Goal: Task Accomplishment & Management: Manage account settings

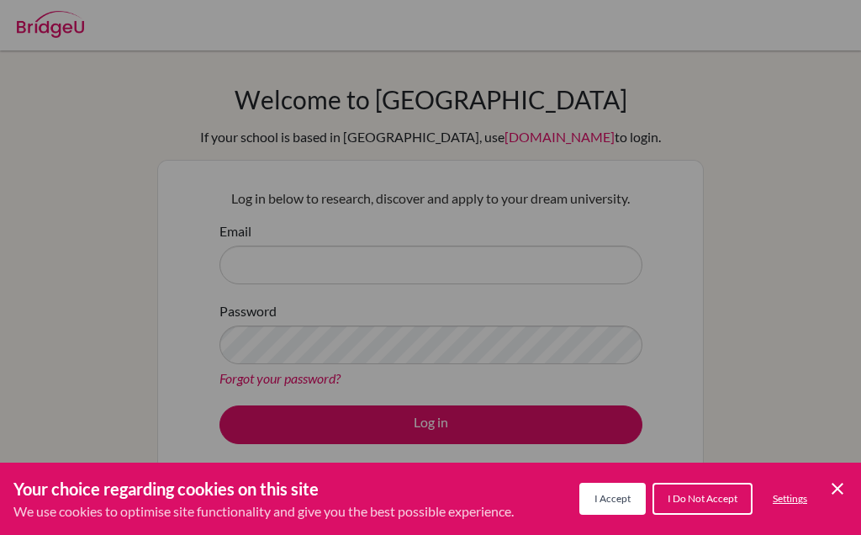
click at [740, 330] on div "Cookie Preferences" at bounding box center [430, 267] width 861 height 535
click at [847, 480] on icon "Cookie Control Close Icon" at bounding box center [838, 489] width 20 height 20
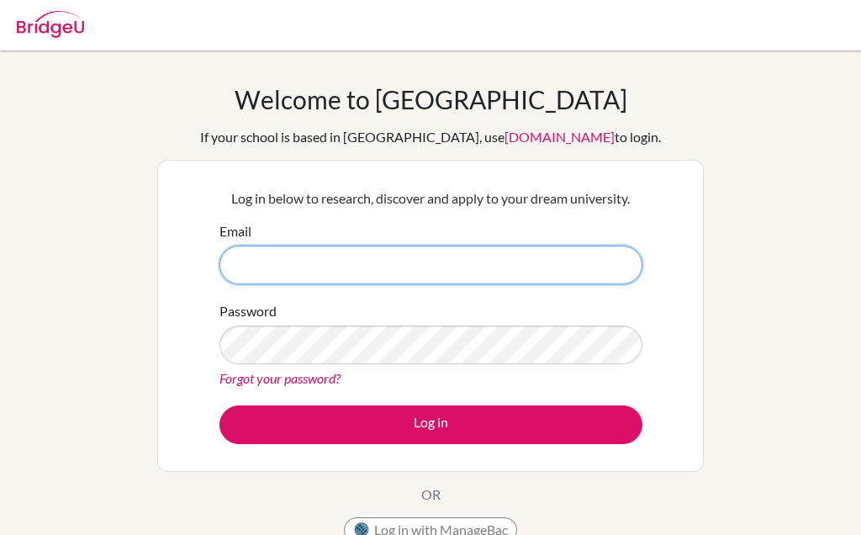
click at [555, 246] on input "Email" at bounding box center [431, 265] width 423 height 39
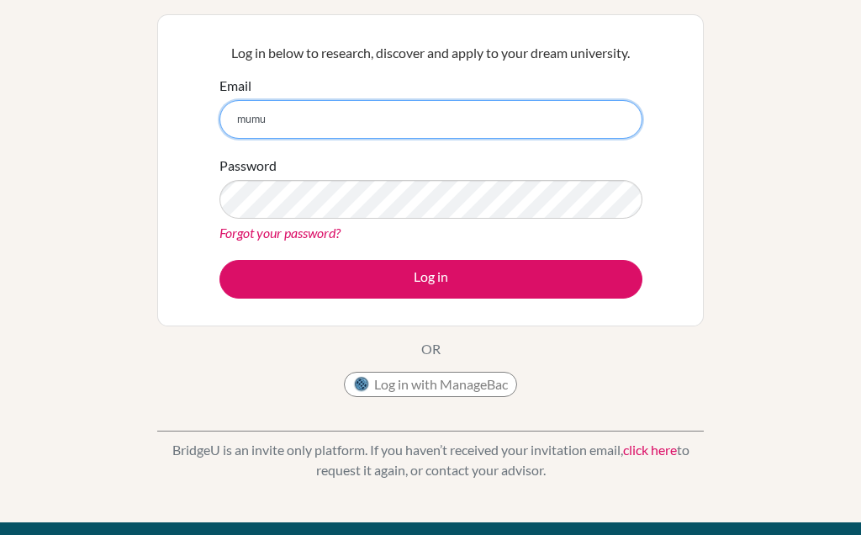
scroll to position [146, 0]
type input "[EMAIL_ADDRESS][DOMAIN_NAME]"
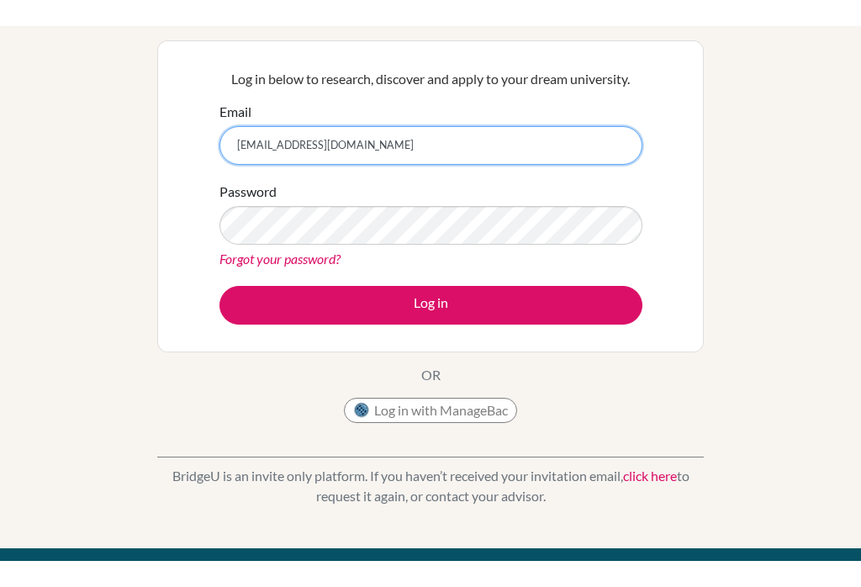
scroll to position [145, 0]
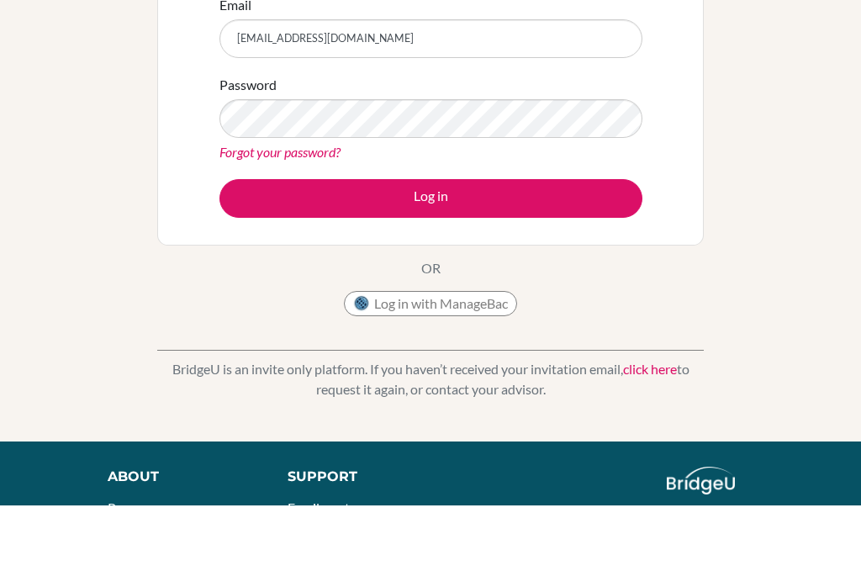
click at [569, 261] on button "Log in" at bounding box center [431, 280] width 423 height 39
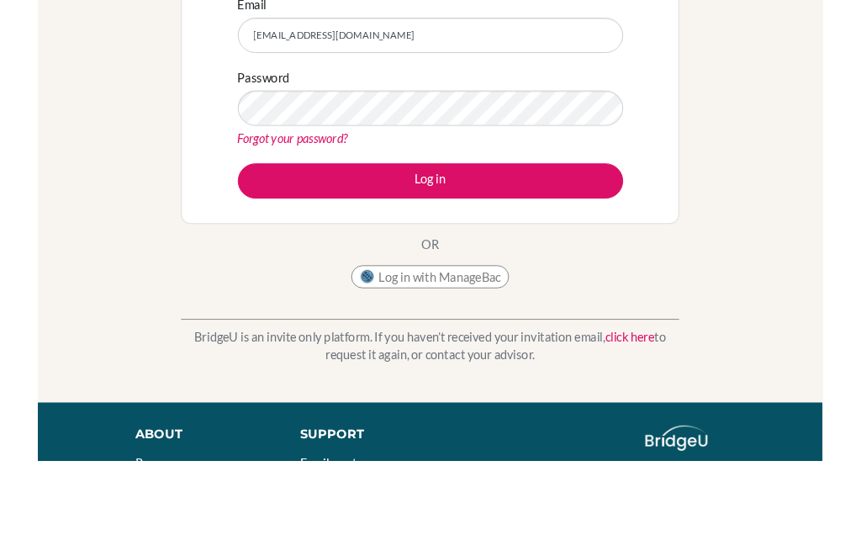
scroll to position [222, 0]
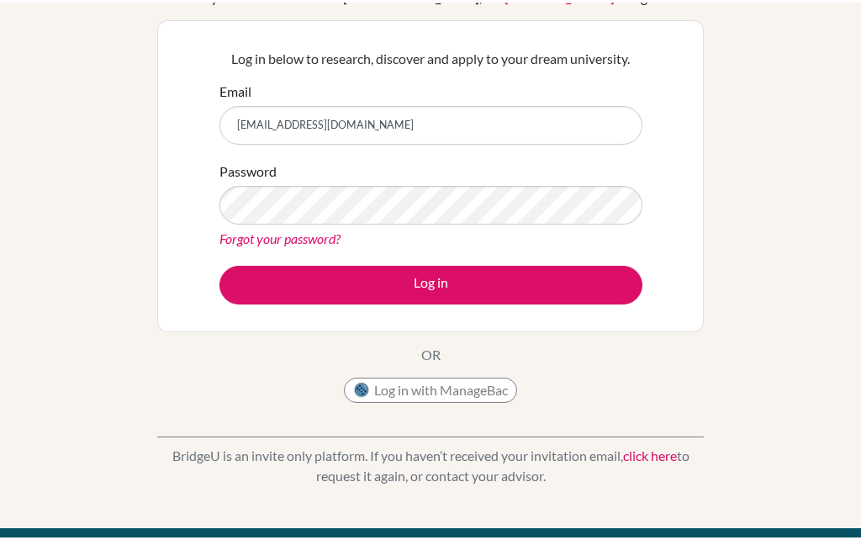
scroll to position [124, 0]
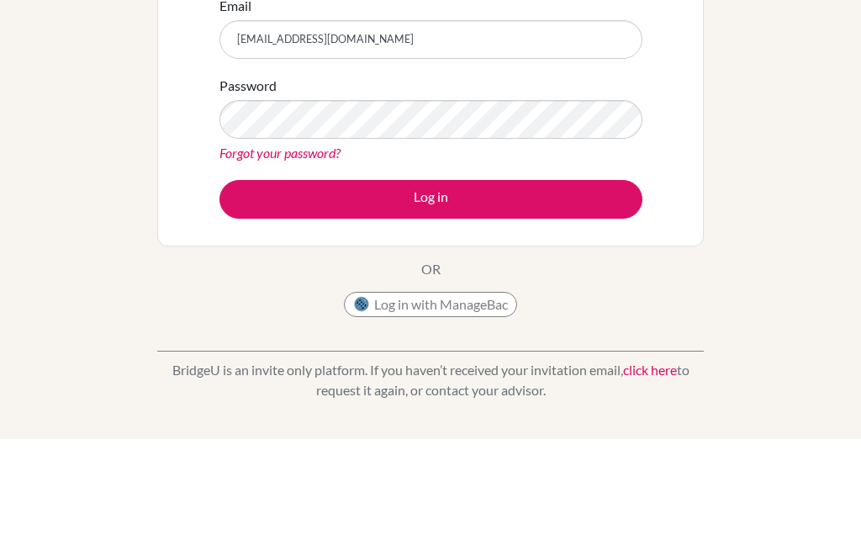
click at [595, 282] on button "Log in" at bounding box center [431, 301] width 423 height 39
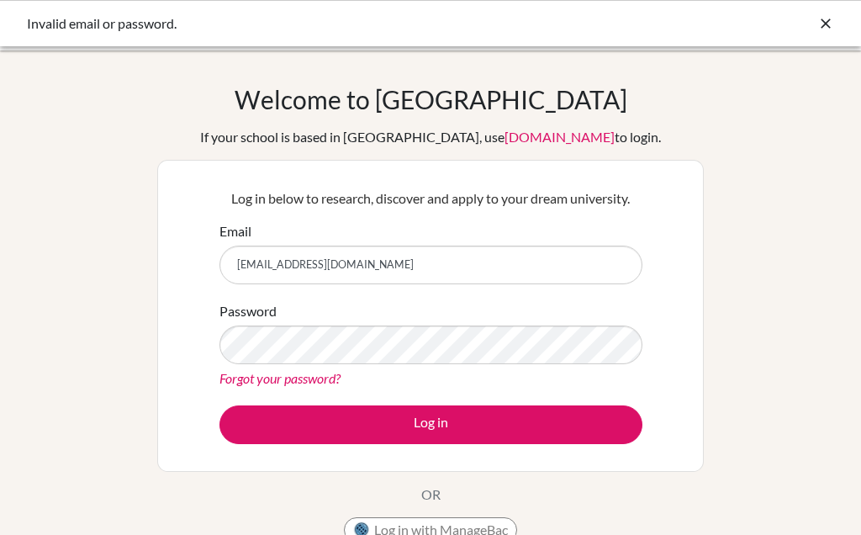
click at [279, 376] on link "Forgot your password?" at bounding box center [280, 378] width 121 height 16
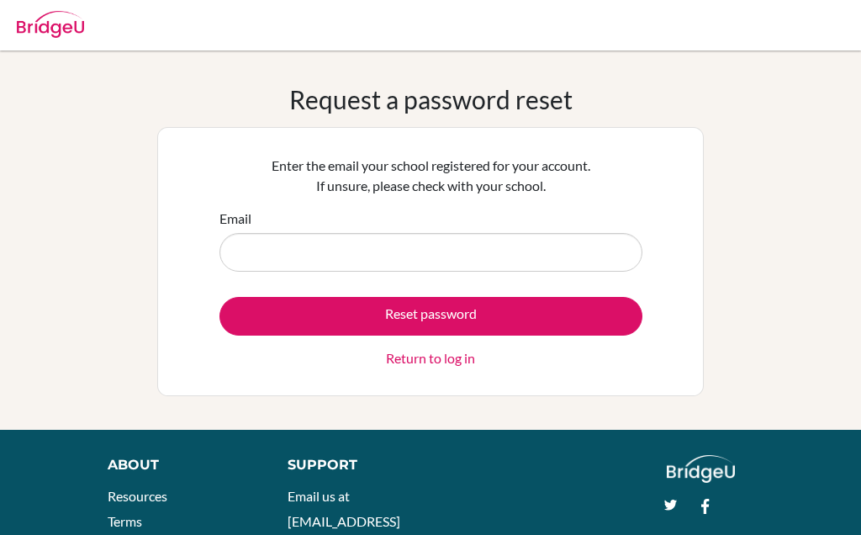
click at [527, 254] on input "Email" at bounding box center [431, 252] width 423 height 39
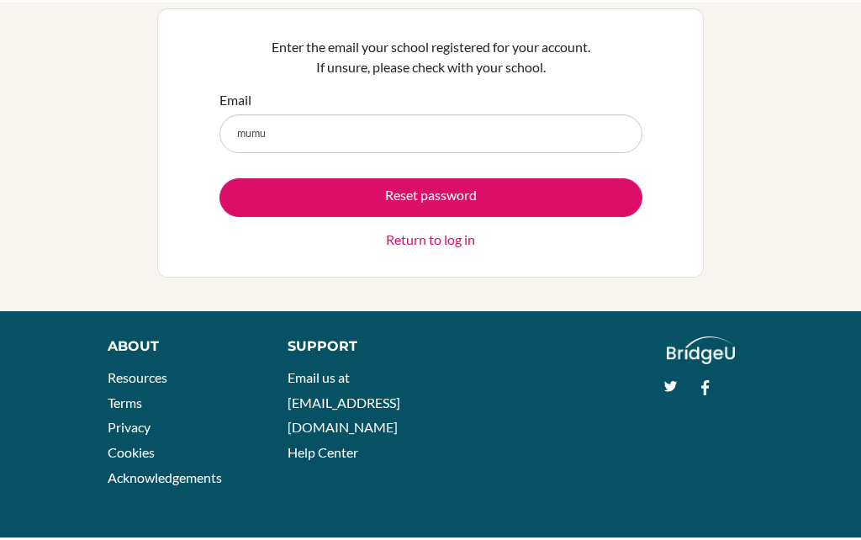
scroll to position [116, 0]
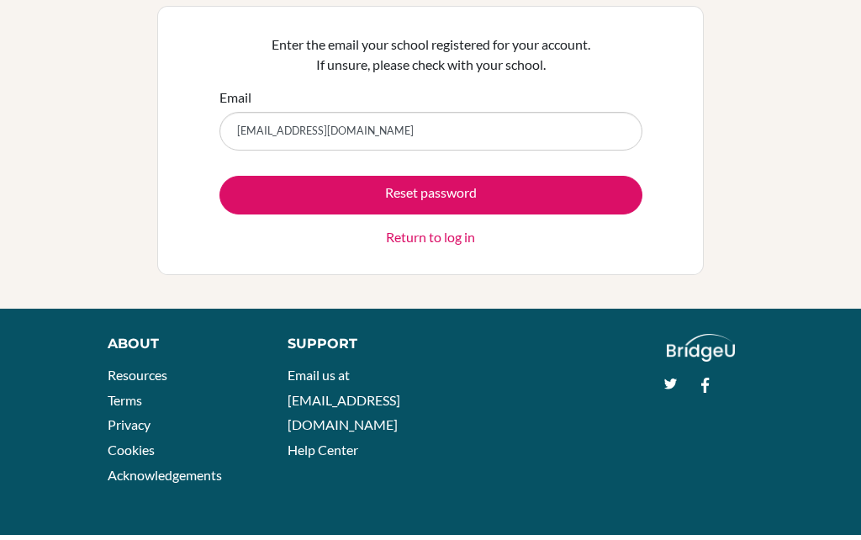
type input "mumusab32@gmail.com"
click at [583, 181] on button "Reset password" at bounding box center [431, 200] width 423 height 39
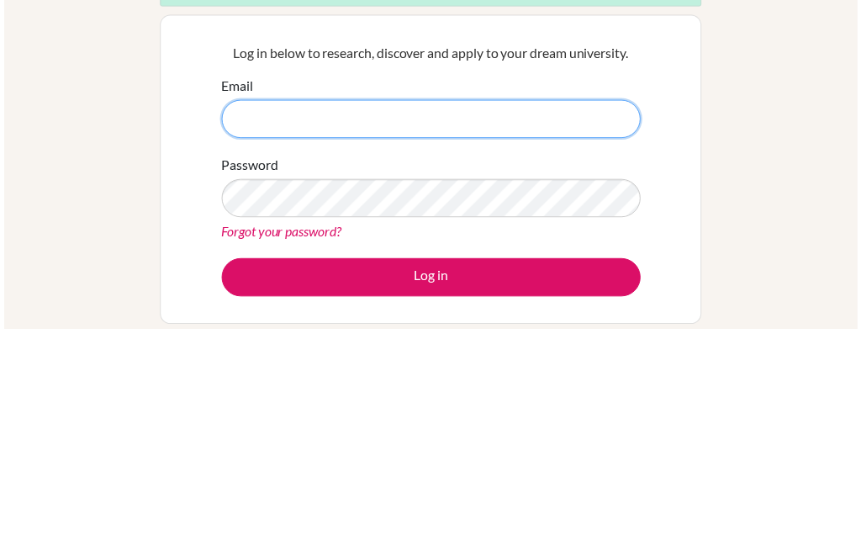
scroll to position [209, 0]
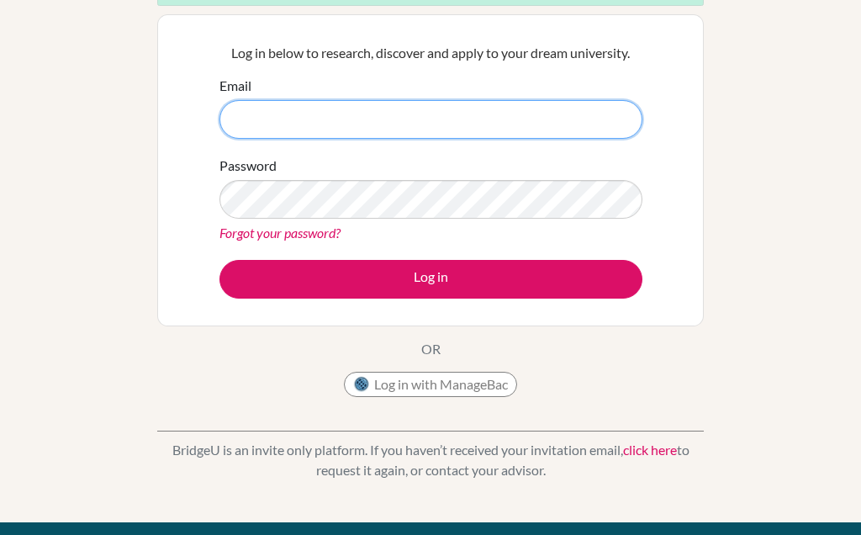
type input "[PERSON_NAME][EMAIL_ADDRESS][DOMAIN_NAME]"
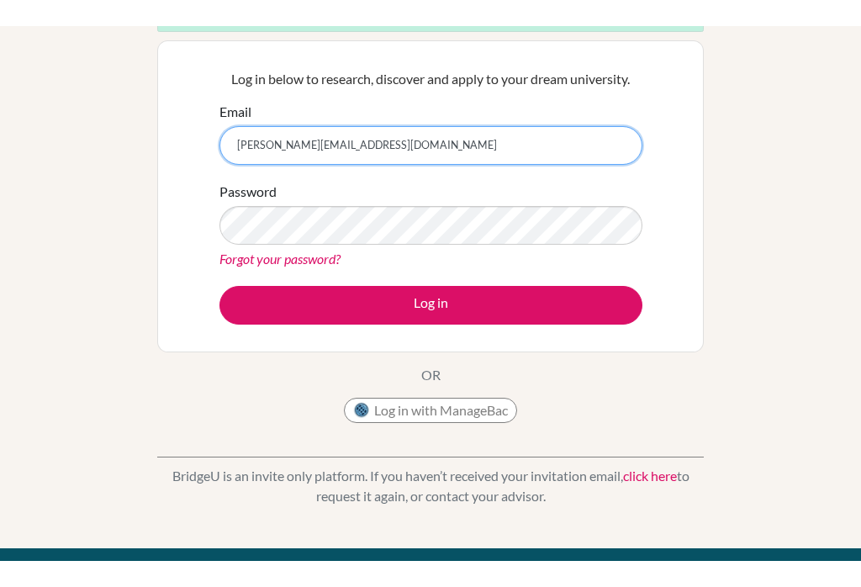
scroll to position [208, 0]
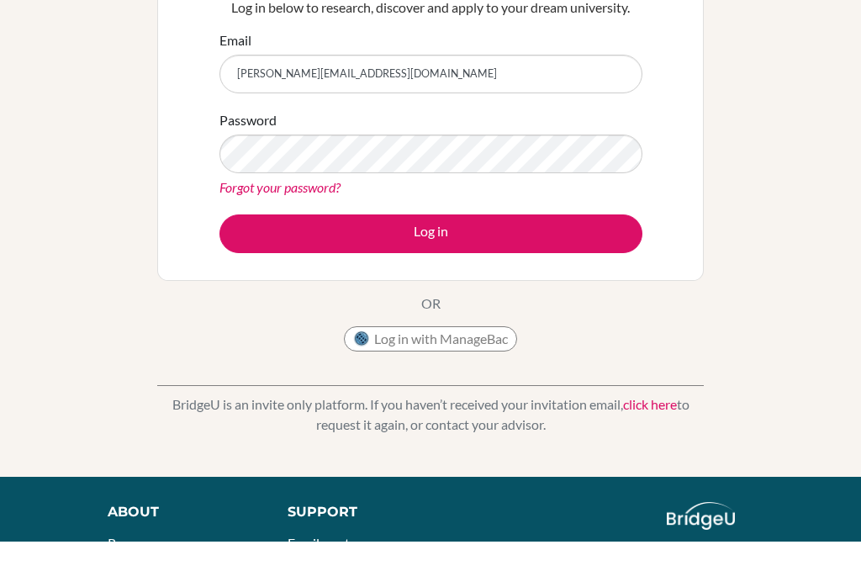
click at [251, 261] on button "Log in" at bounding box center [431, 280] width 423 height 39
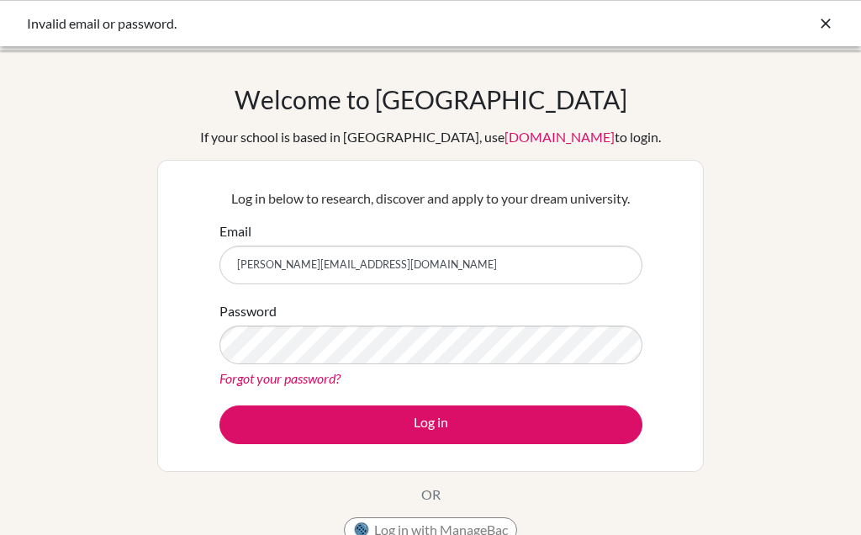
click at [316, 373] on link "Forgot your password?" at bounding box center [280, 378] width 121 height 16
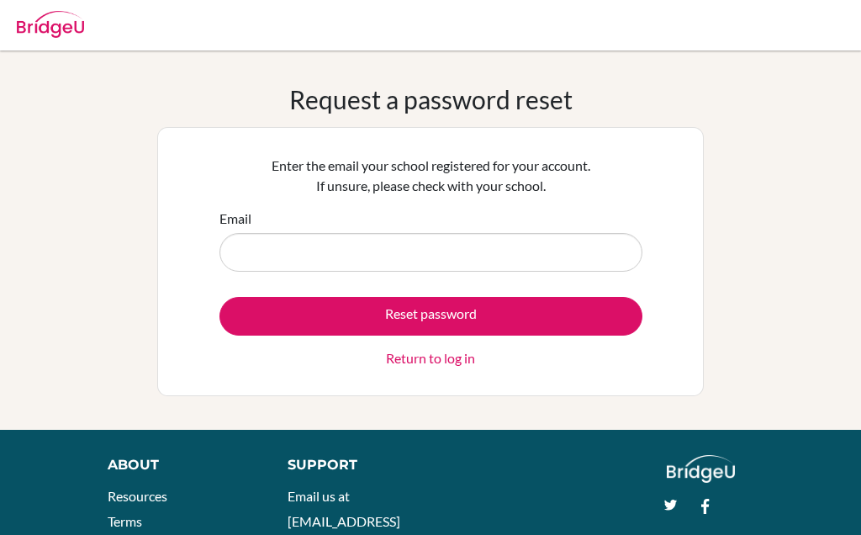
click at [548, 239] on input "Email" at bounding box center [431, 252] width 423 height 39
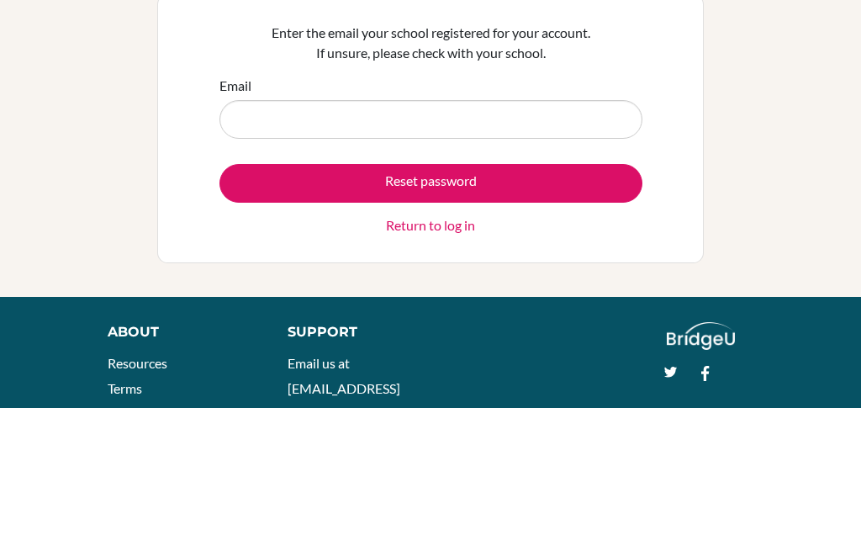
click at [234, 233] on input "Email" at bounding box center [431, 252] width 423 height 39
click at [265, 233] on input "Email" at bounding box center [431, 252] width 423 height 39
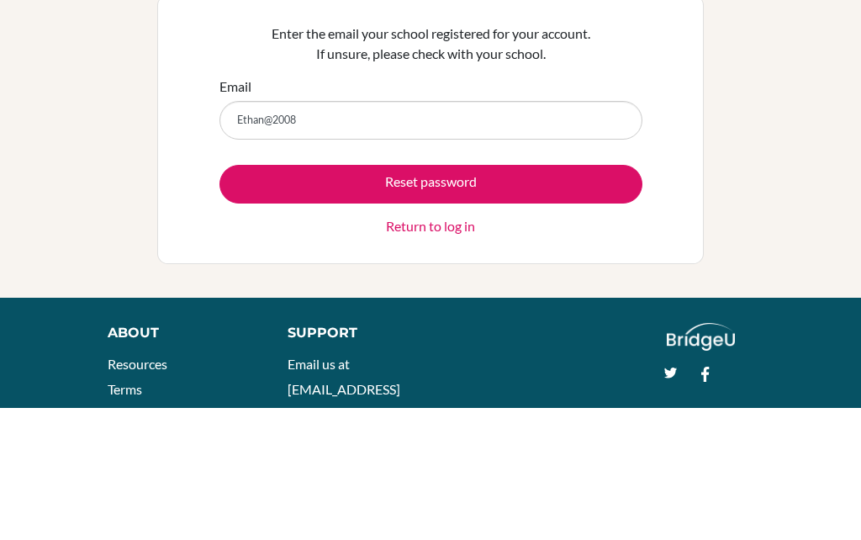
type input "Ethan@2008"
click at [610, 297] on button "Reset password" at bounding box center [431, 316] width 423 height 39
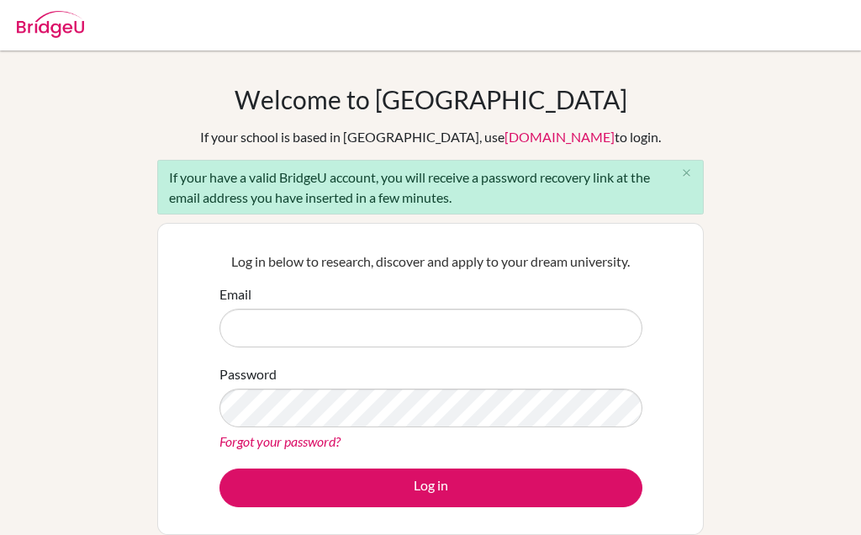
click at [235, 326] on input "Email" at bounding box center [431, 328] width 423 height 39
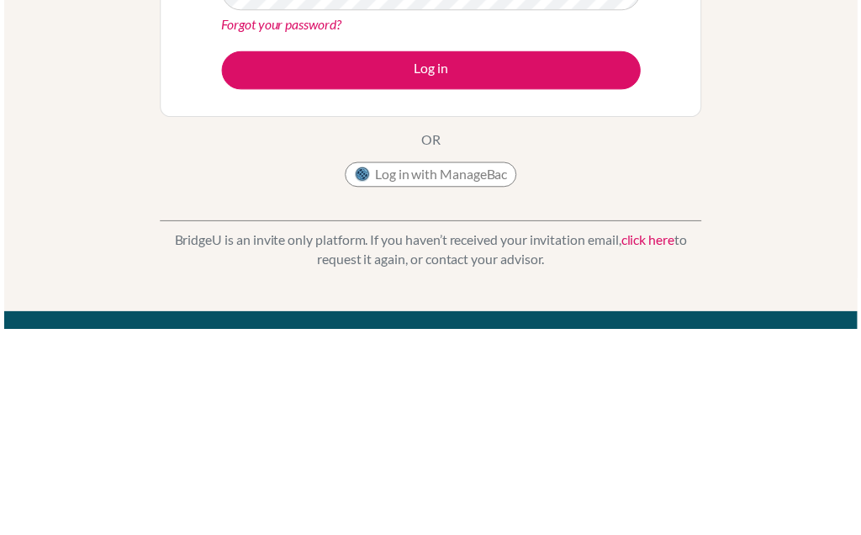
scroll to position [209, 0]
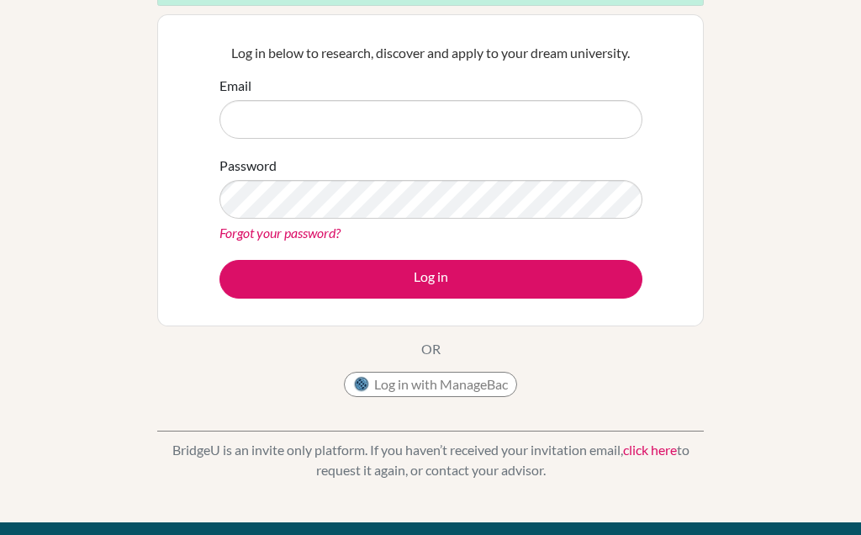
type input "ethan.sabao@student.mcc.ac.zw"
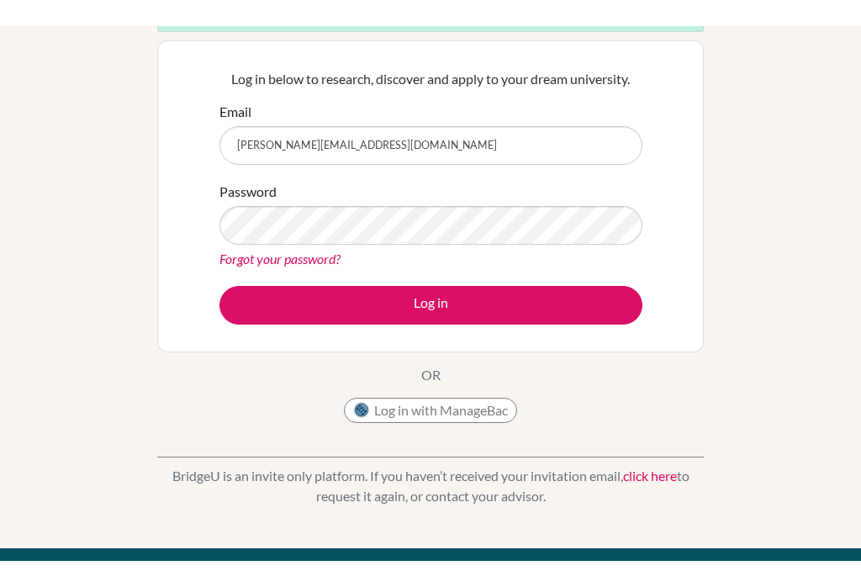
scroll to position [208, 0]
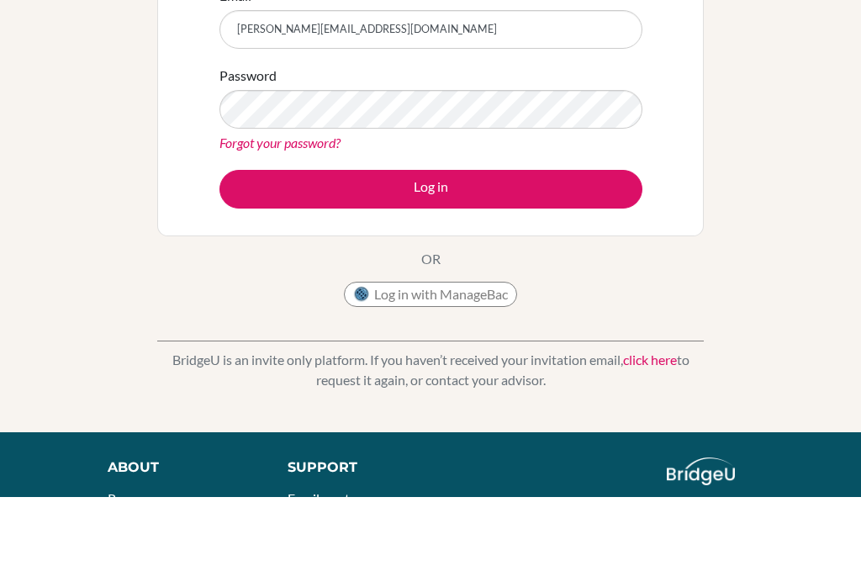
click at [264, 261] on button "Log in" at bounding box center [431, 280] width 423 height 39
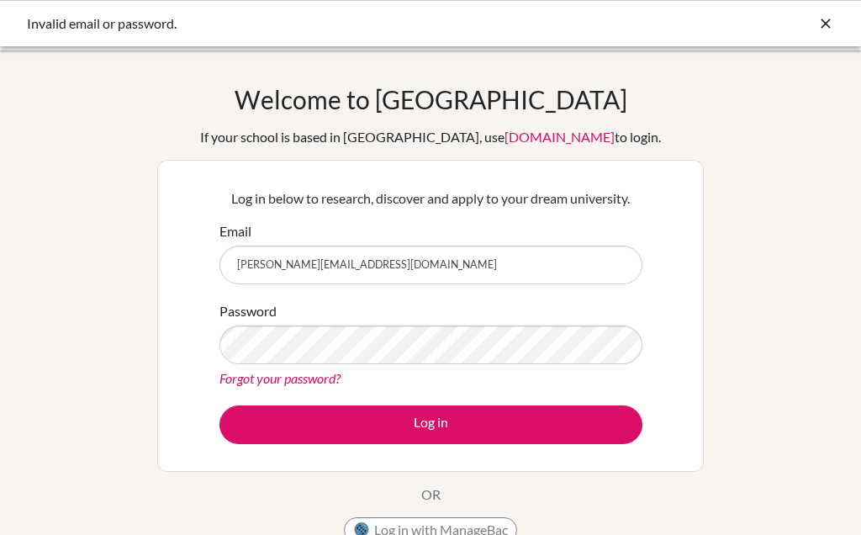
click at [254, 379] on link "Forgot your password?" at bounding box center [280, 378] width 121 height 16
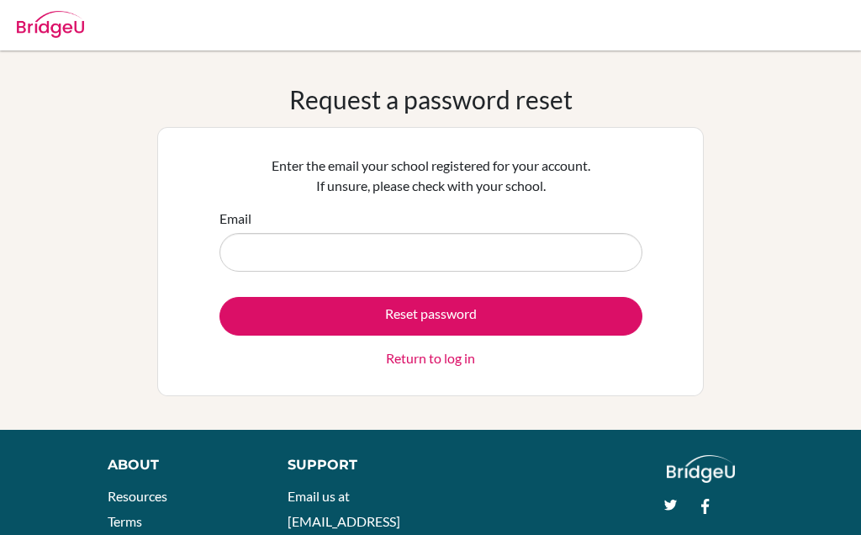
click at [235, 245] on input "Email" at bounding box center [431, 252] width 423 height 39
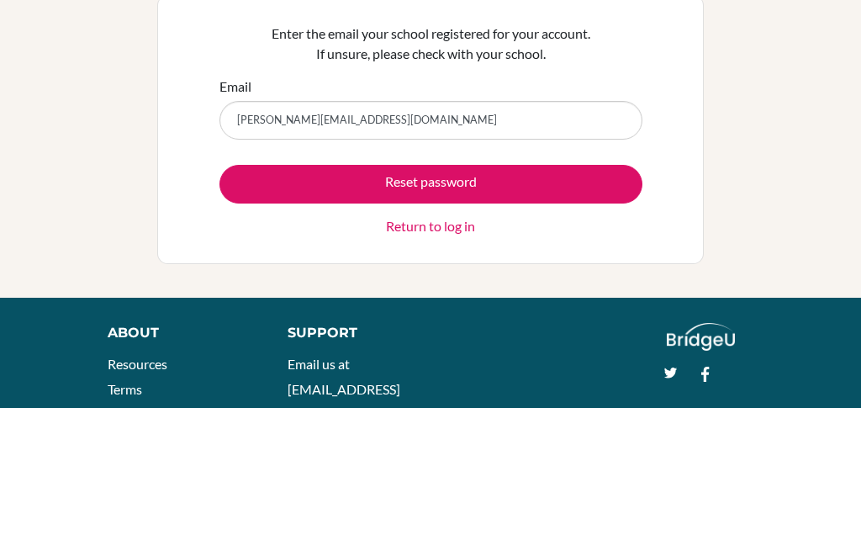
type input "[PERSON_NAME][EMAIL_ADDRESS][DOMAIN_NAME]"
click at [572, 297] on button "Reset password" at bounding box center [431, 316] width 423 height 39
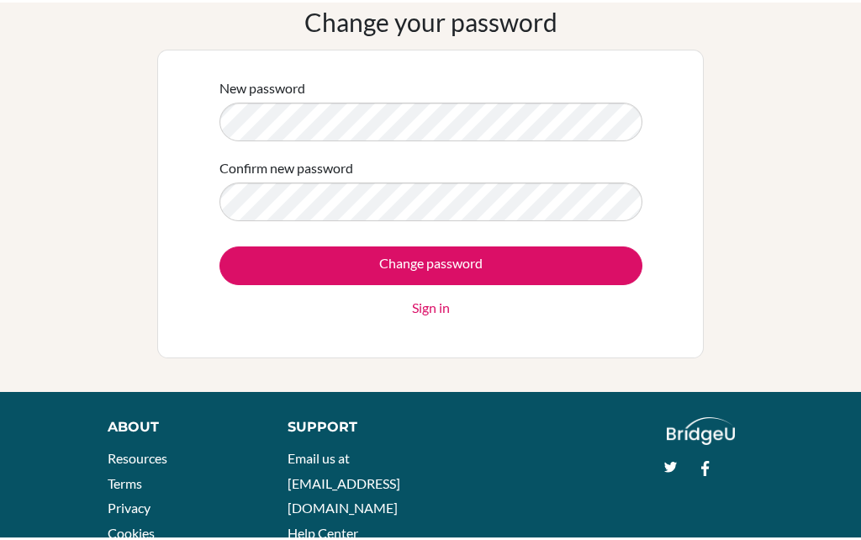
scroll to position [79, 0]
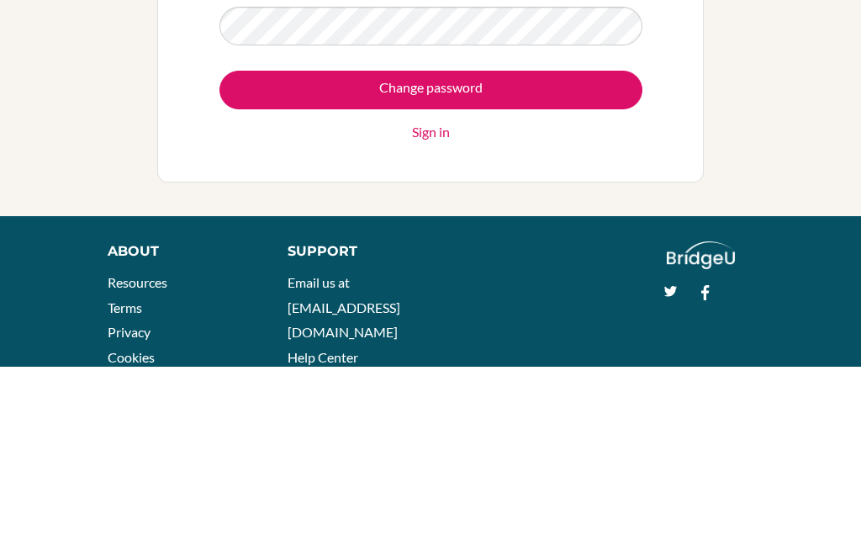
click at [611, 245] on input "Change password" at bounding box center [431, 264] width 423 height 39
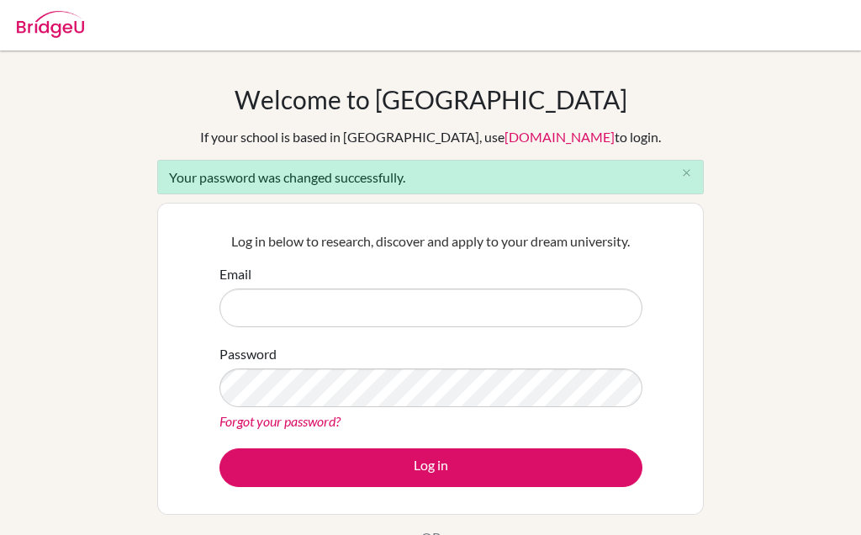
click at [491, 310] on input "Email" at bounding box center [431, 307] width 423 height 39
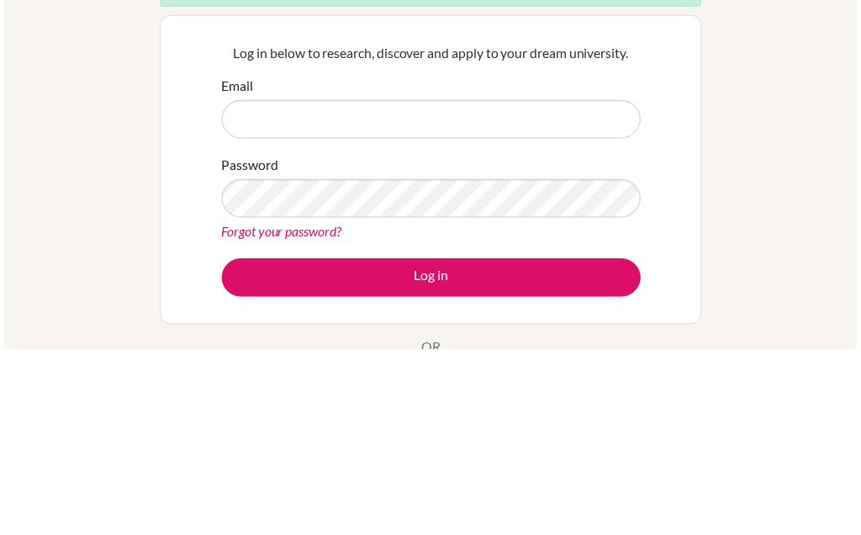
scroll to position [188, 0]
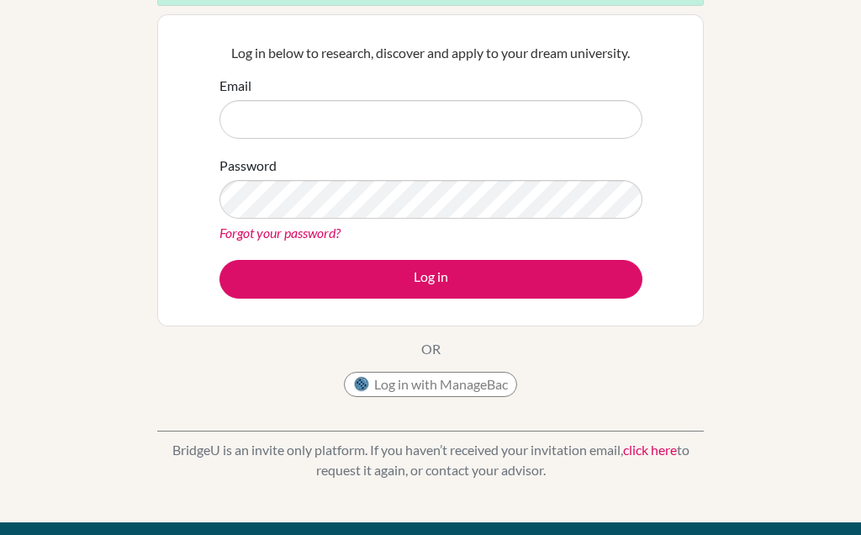
type input "[PERSON_NAME][EMAIL_ADDRESS][DOMAIN_NAME]"
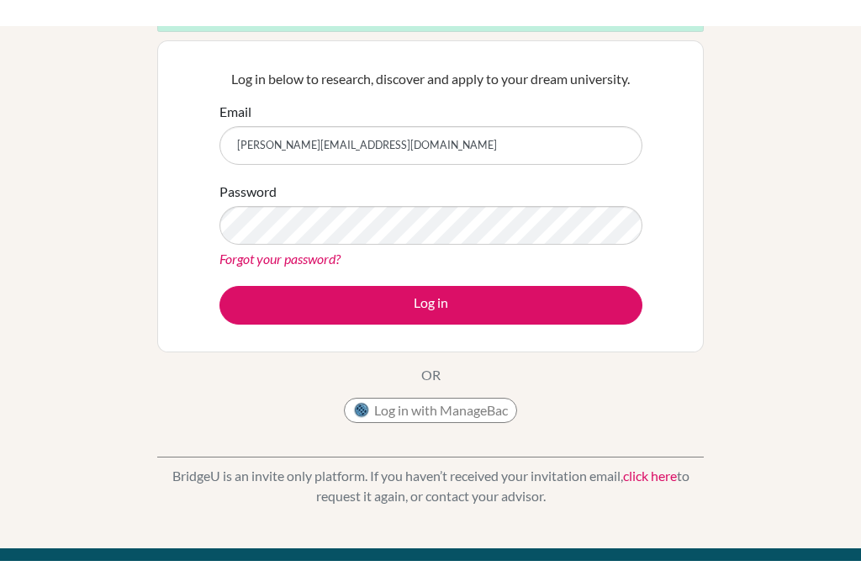
scroll to position [188, 0]
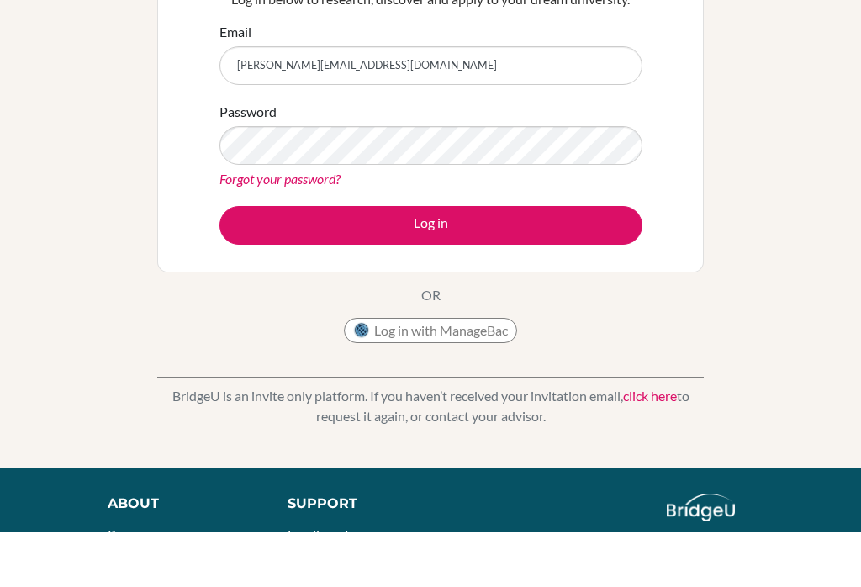
click at [582, 261] on button "Log in" at bounding box center [431, 280] width 423 height 39
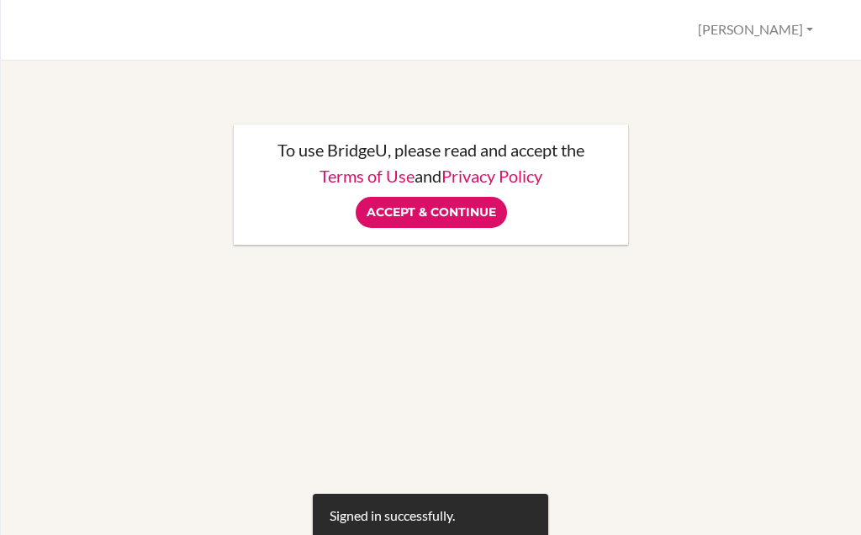
click at [453, 183] on link "Privacy Policy" at bounding box center [492, 176] width 101 height 20
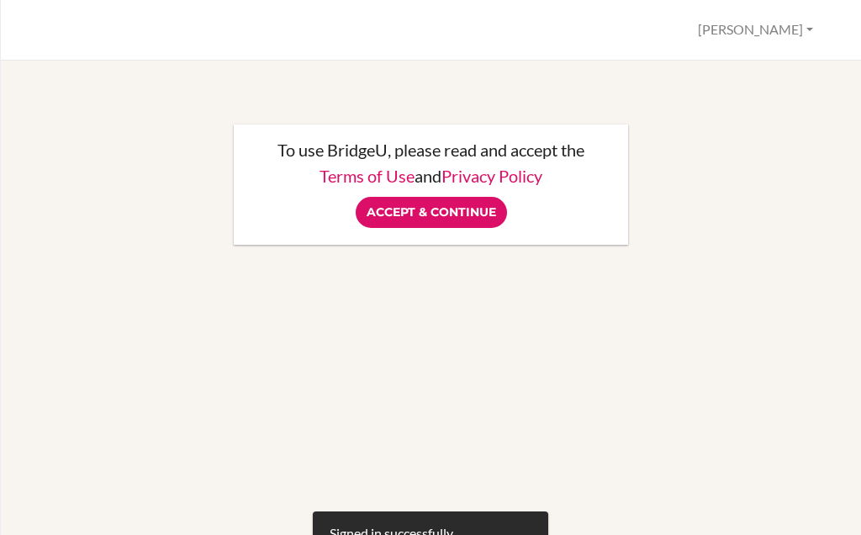
click at [459, 222] on input "Accept & Continue" at bounding box center [431, 212] width 151 height 31
